Goal: Information Seeking & Learning: Learn about a topic

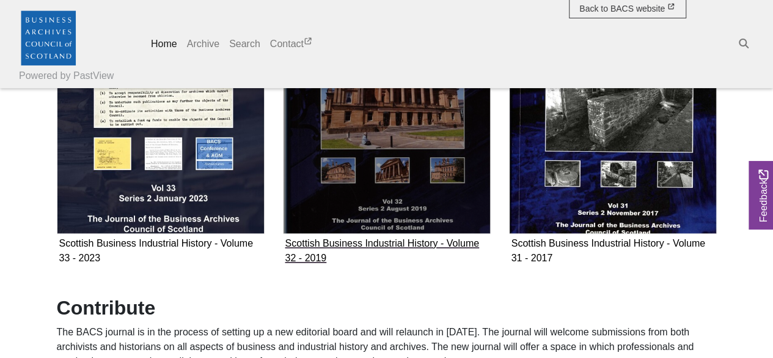
scroll to position [856, 0]
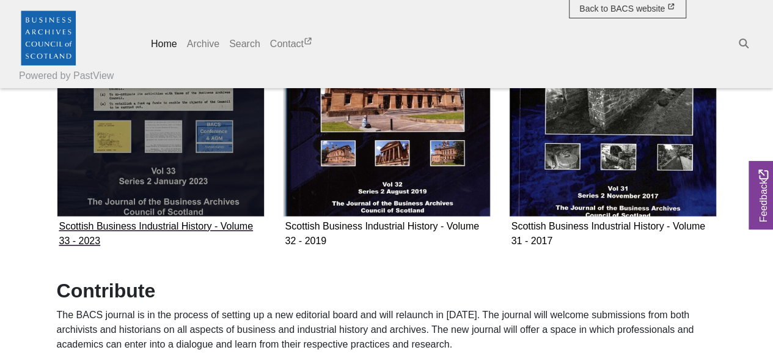
click at [238, 216] on img "Subcollection" at bounding box center [161, 83] width 208 height 266
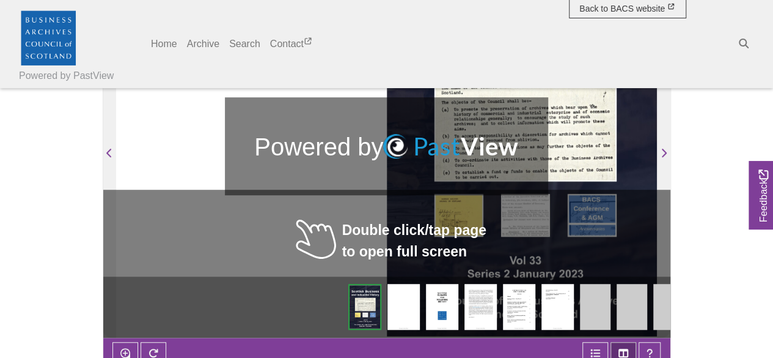
scroll to position [227, 0]
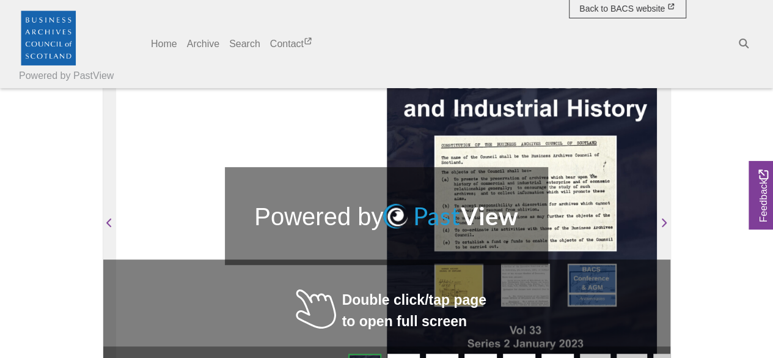
click at [237, 163] on div at bounding box center [386, 215] width 541 height 383
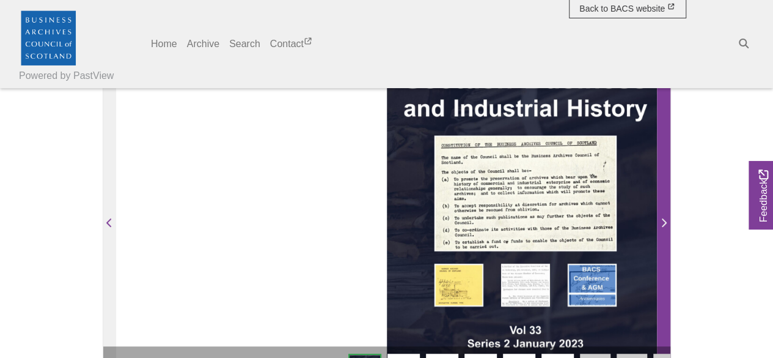
click at [669, 211] on span "Next Page" at bounding box center [664, 215] width 12 height 381
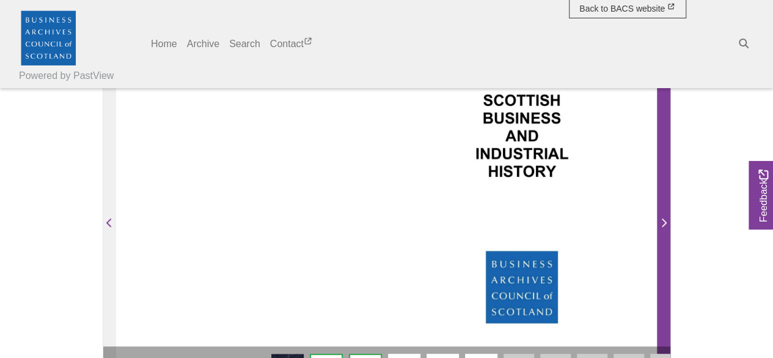
click at [669, 211] on span "Next Page" at bounding box center [664, 215] width 12 height 381
